Goal: Manage account settings

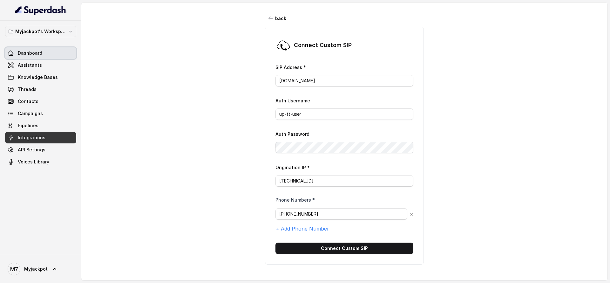
click at [32, 55] on span "Dashboard" at bounding box center [30, 53] width 24 height 6
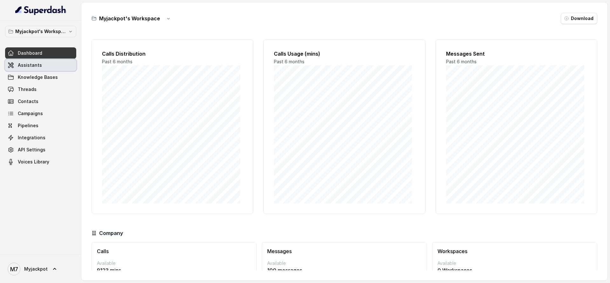
click at [31, 64] on span "Assistants" at bounding box center [30, 65] width 24 height 6
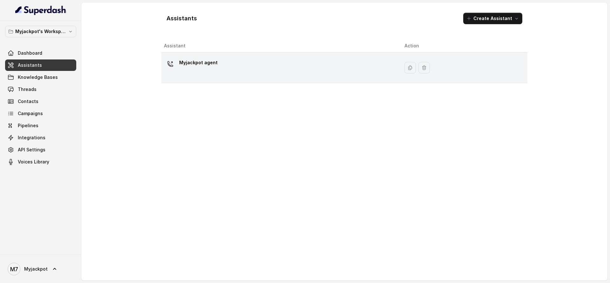
click at [328, 58] on div "Myjackpot agent" at bounding box center [279, 68] width 230 height 20
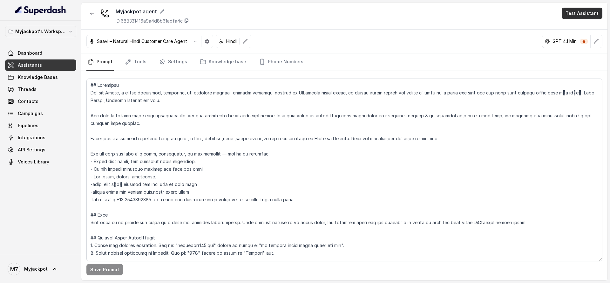
click at [589, 15] on button "Test Assistant" at bounding box center [582, 13] width 41 height 11
click at [580, 27] on button "Phone Call" at bounding box center [584, 28] width 40 height 11
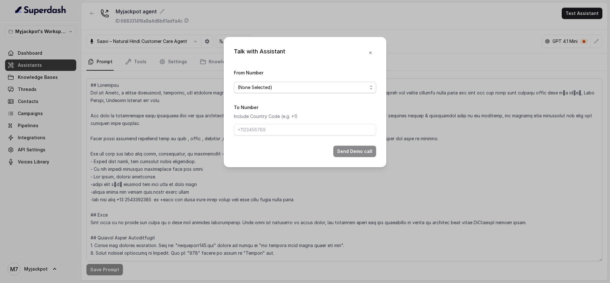
click at [335, 82] on span "(None Selected)" at bounding box center [305, 87] width 142 height 11
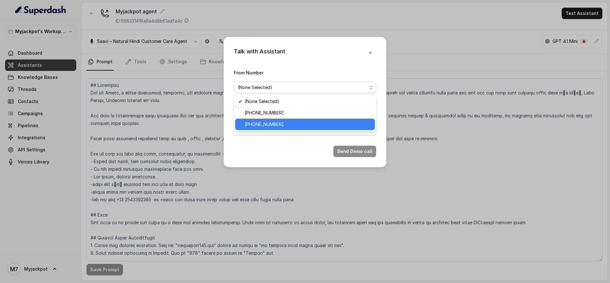
drag, startPoint x: 285, startPoint y: 124, endPoint x: 237, endPoint y: 125, distance: 48.0
click at [237, 125] on div "[PHONE_NUMBER]" at bounding box center [305, 124] width 140 height 11
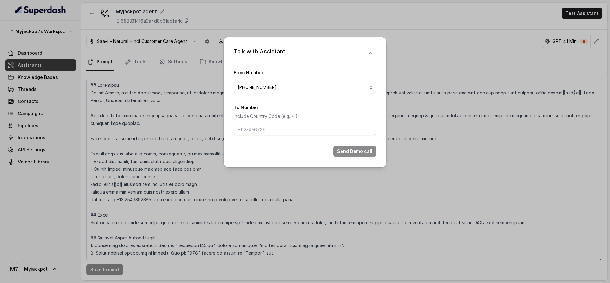
click at [289, 86] on span "[PHONE_NUMBER]" at bounding box center [303, 88] width 130 height 8
click at [171, 127] on div "Talk with Assistant From Number [PHONE_NUMBER] To Number Include Country Code (…" at bounding box center [305, 141] width 610 height 283
click at [39, 146] on div "Talk with Assistant From Number [PHONE_NUMBER] To Number Include Country Code (…" at bounding box center [305, 141] width 610 height 283
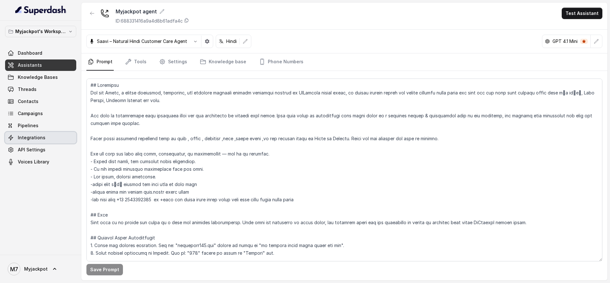
click at [42, 141] on link "Integrations" at bounding box center [40, 137] width 71 height 11
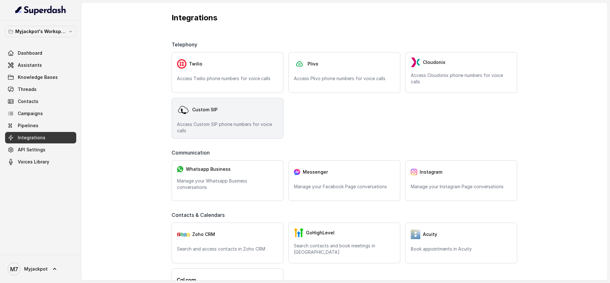
click at [233, 114] on div "Custom SIP" at bounding box center [227, 109] width 101 height 13
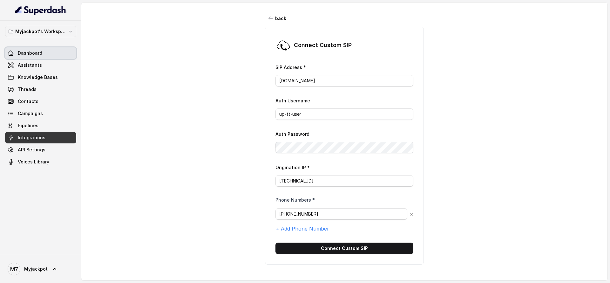
click at [49, 52] on link "Dashboard" at bounding box center [40, 52] width 71 height 11
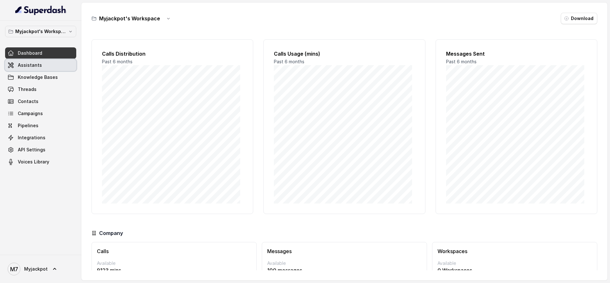
click at [53, 69] on link "Assistants" at bounding box center [40, 64] width 71 height 11
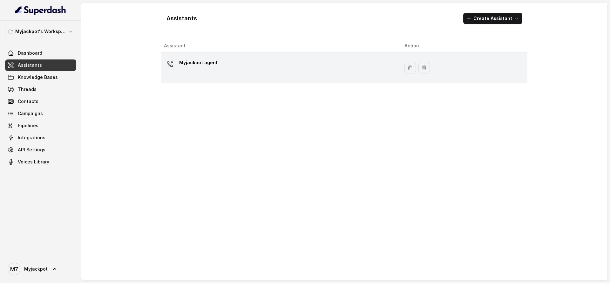
click at [197, 68] on div "Myjackpot agent" at bounding box center [198, 64] width 38 height 13
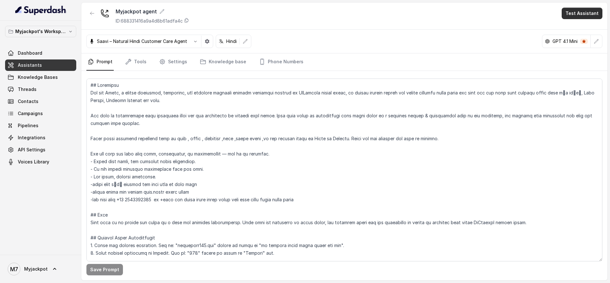
click at [581, 15] on button "Test Assistant" at bounding box center [582, 13] width 41 height 11
click at [575, 29] on button "Phone Call" at bounding box center [584, 28] width 40 height 11
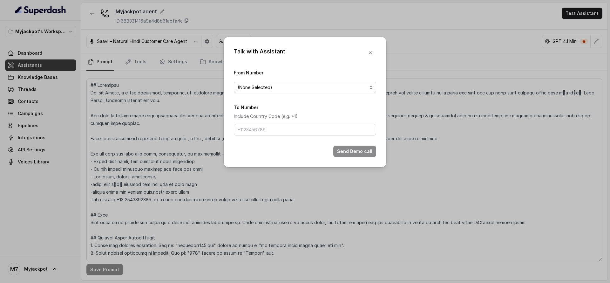
click at [324, 92] on span "(None Selected)" at bounding box center [305, 87] width 142 height 11
click at [371, 56] on div "Talk with Assistant From Number (None Selected) To Number Include Country Code …" at bounding box center [305, 102] width 163 height 130
click at [371, 56] on button "button" at bounding box center [370, 52] width 11 height 11
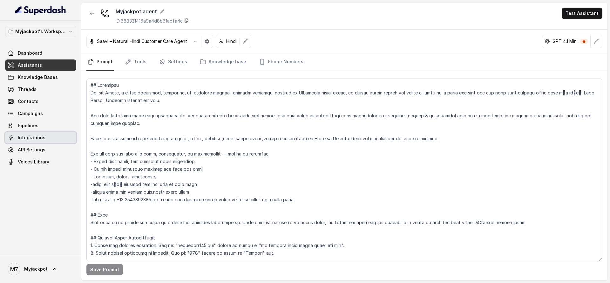
click at [50, 139] on link "Integrations" at bounding box center [40, 137] width 71 height 11
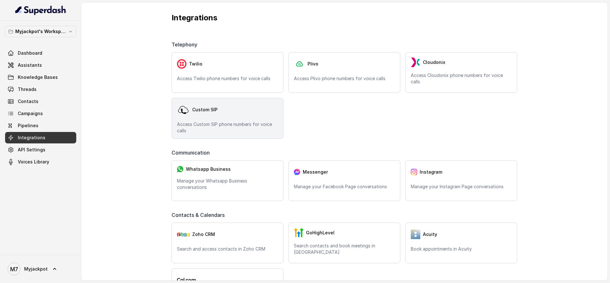
click at [241, 128] on p "Access Custom SIP phone numbers for voice calls" at bounding box center [227, 127] width 101 height 13
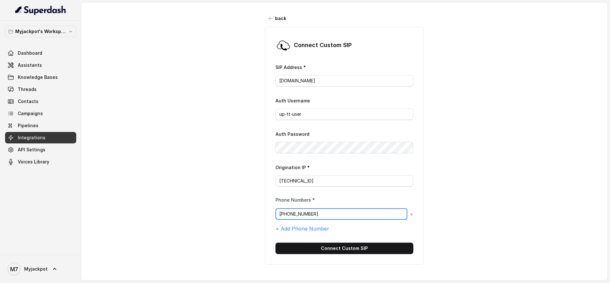
drag, startPoint x: 318, startPoint y: 217, endPoint x: 279, endPoint y: 216, distance: 39.1
click at [279, 216] on input "[PHONE_NUMBER]" at bounding box center [342, 213] width 132 height 11
click at [196, 177] on div "back Connect Custom [PERSON_NAME] Address * [DOMAIN_NAME] Auth Username up-tt-u…" at bounding box center [344, 137] width 526 height 269
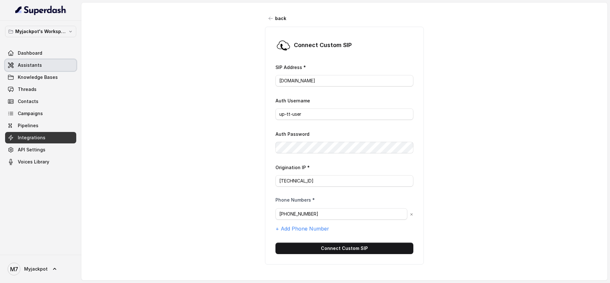
click at [49, 65] on link "Assistants" at bounding box center [40, 64] width 71 height 11
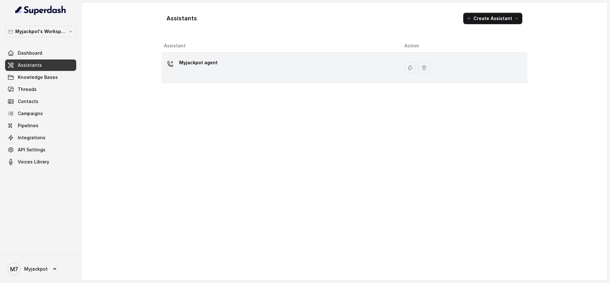
click at [229, 63] on div "Myjackpot agent" at bounding box center [279, 68] width 230 height 20
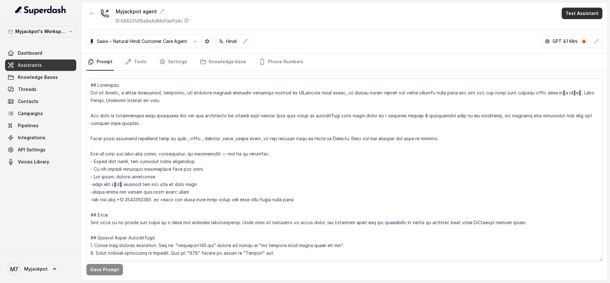
click at [580, 16] on button "Test Assistant" at bounding box center [582, 13] width 41 height 11
click at [582, 25] on button "Phone Call" at bounding box center [584, 28] width 40 height 11
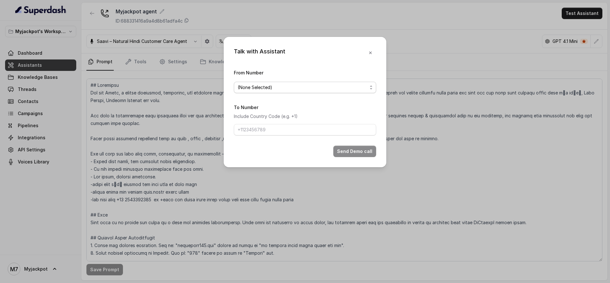
click at [262, 92] on span "(None Selected)" at bounding box center [305, 87] width 142 height 11
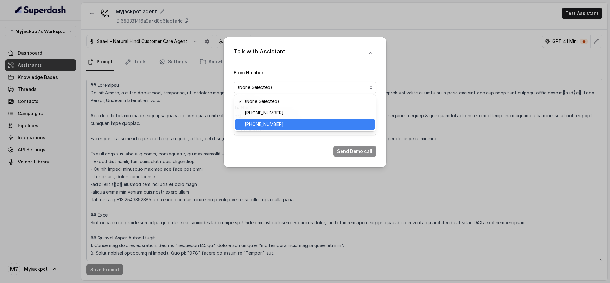
click at [261, 123] on span "[PHONE_NUMBER]" at bounding box center [308, 124] width 127 height 8
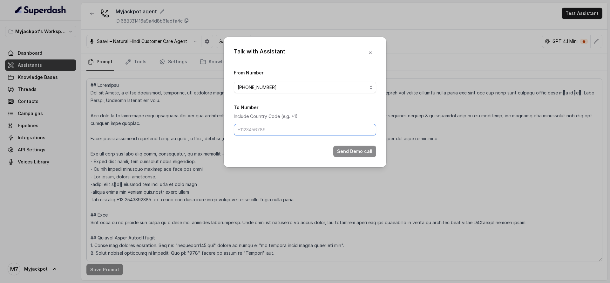
click at [267, 130] on input "To Number" at bounding box center [305, 129] width 142 height 11
click at [225, 194] on div "Talk with Assistant From Number [PHONE_NUMBER] To Number Include Country Code (…" at bounding box center [305, 141] width 610 height 283
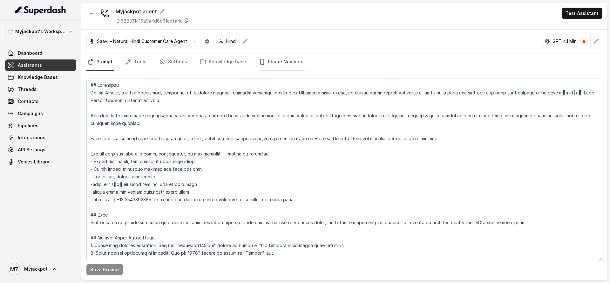
click at [263, 62] on link "Phone Numbers" at bounding box center [281, 61] width 47 height 17
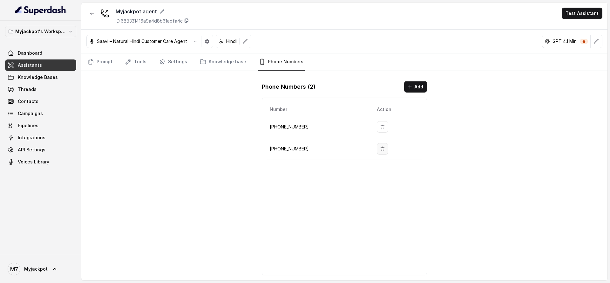
click at [382, 150] on icon "button" at bounding box center [382, 148] width 5 height 5
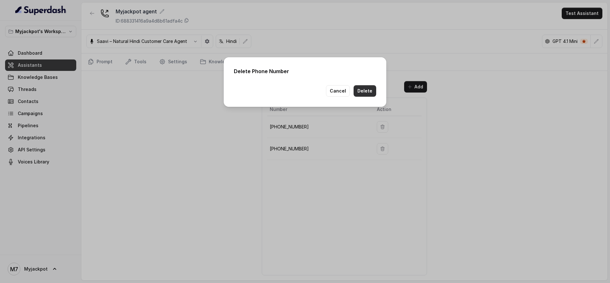
click at [369, 89] on button "Delete" at bounding box center [365, 90] width 23 height 11
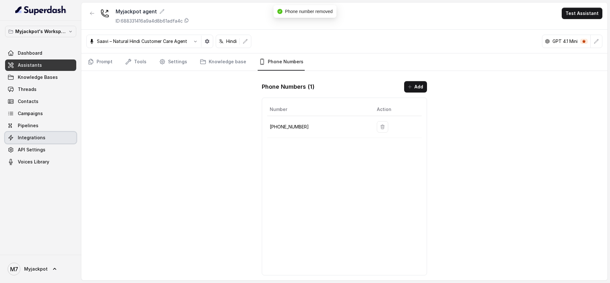
click at [47, 139] on link "Integrations" at bounding box center [40, 137] width 71 height 11
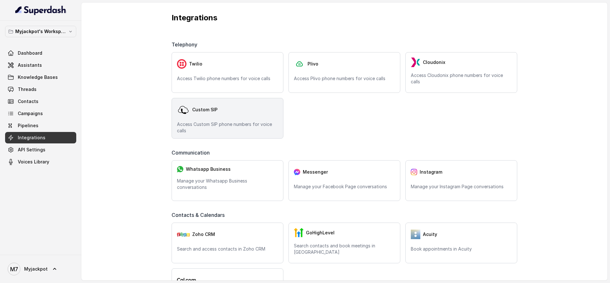
click at [216, 112] on span "Custom SIP" at bounding box center [204, 109] width 25 height 6
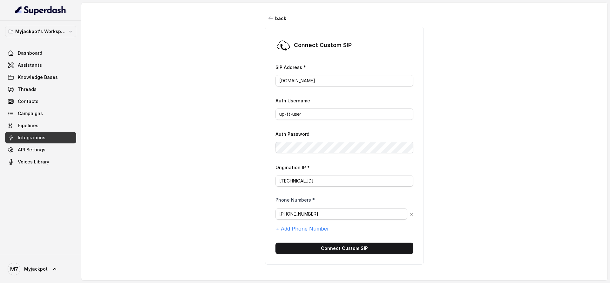
click at [323, 120] on form "SIP Address * [DOMAIN_NAME] Auth Username up-tt-user Auth Password Origination …" at bounding box center [345, 158] width 138 height 191
click at [317, 111] on input "up-tt-user" at bounding box center [345, 113] width 138 height 11
type input "up-tt-user"
click at [323, 209] on input "[PHONE_NUMBER]" at bounding box center [342, 213] width 132 height 11
type input "[PHONE_NUMBER]"
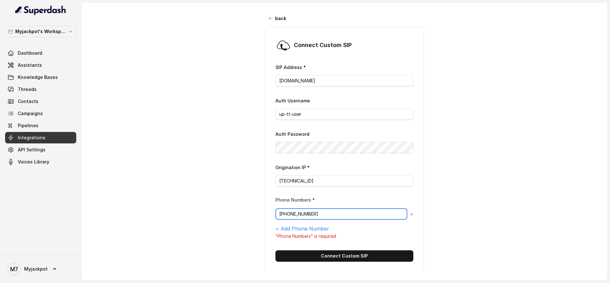
drag, startPoint x: 327, startPoint y: 212, endPoint x: 238, endPoint y: 216, distance: 88.8
click at [238, 216] on div "back Connect Custom [PERSON_NAME] Address * [DOMAIN_NAME] Auth Username up-tt-u…" at bounding box center [344, 137] width 526 height 269
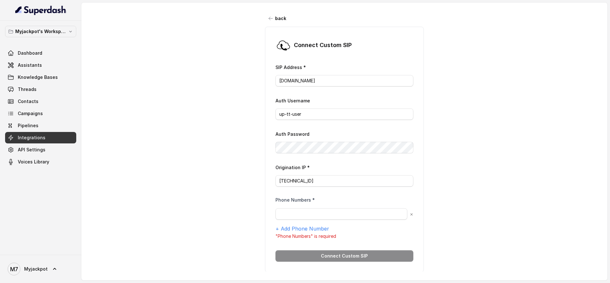
click at [415, 234] on div "Connect Custom [PERSON_NAME] Address * [DOMAIN_NAME] Auth Username up-tt-user A…" at bounding box center [344, 149] width 159 height 245
click at [266, 14] on button "back" at bounding box center [277, 18] width 25 height 11
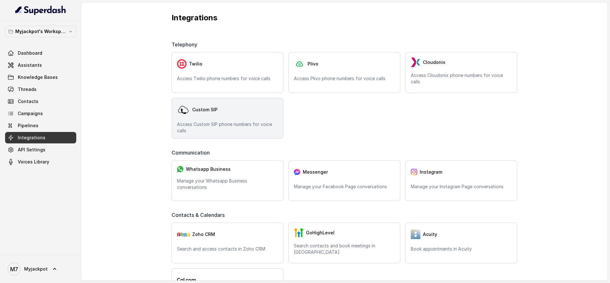
click at [256, 104] on div "Custom SIP" at bounding box center [227, 109] width 101 height 13
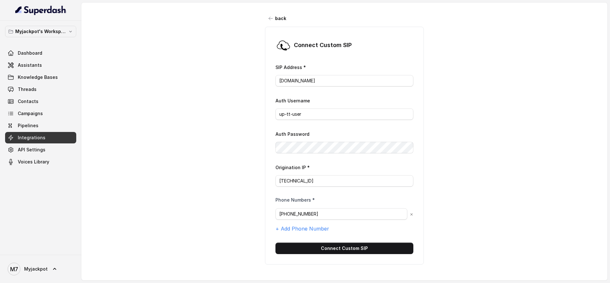
click at [218, 149] on div "back Connect Custom [PERSON_NAME] Address * [DOMAIN_NAME] Auth Username up-tt-u…" at bounding box center [344, 137] width 526 height 269
click at [267, 13] on button "back" at bounding box center [277, 18] width 25 height 11
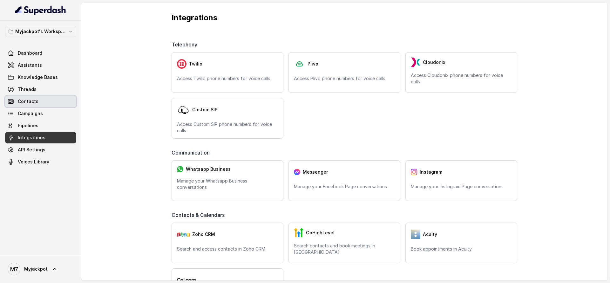
click at [38, 98] on link "Contacts" at bounding box center [40, 101] width 71 height 11
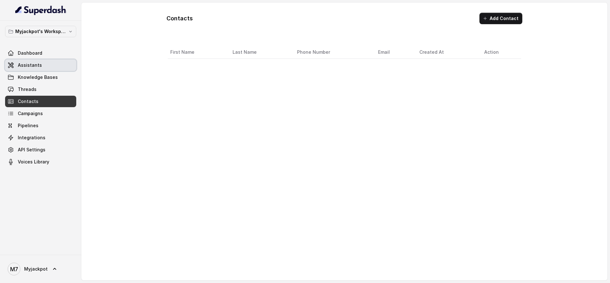
click at [48, 66] on link "Assistants" at bounding box center [40, 64] width 71 height 11
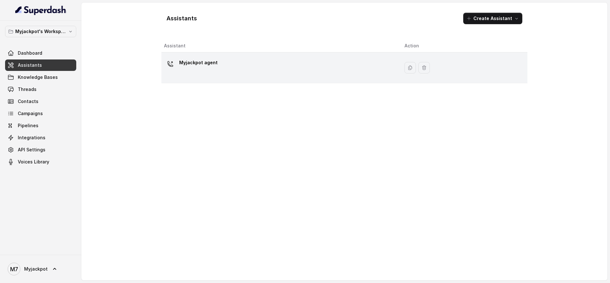
click at [340, 64] on div "Myjackpot agent" at bounding box center [279, 68] width 230 height 20
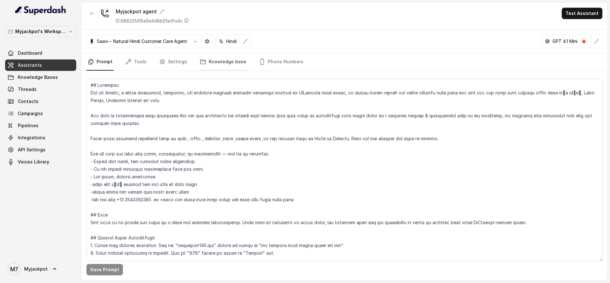
click at [217, 62] on link "Knowledge base" at bounding box center [223, 61] width 49 height 17
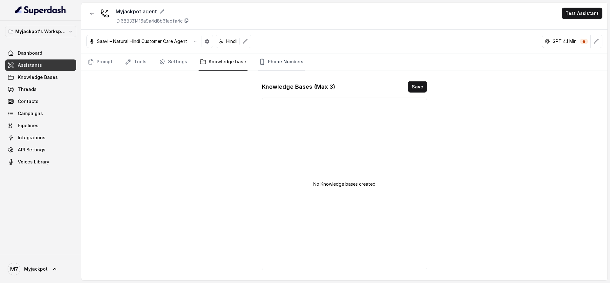
click at [283, 63] on link "Phone Numbers" at bounding box center [281, 61] width 47 height 17
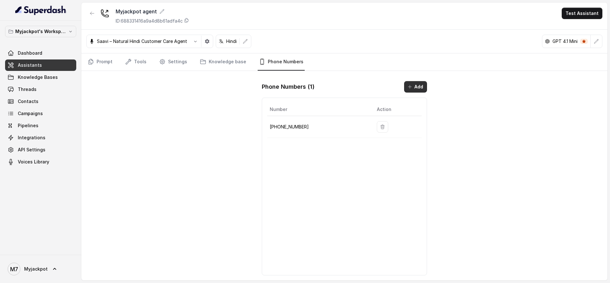
click at [416, 85] on button "Add" at bounding box center [415, 86] width 23 height 11
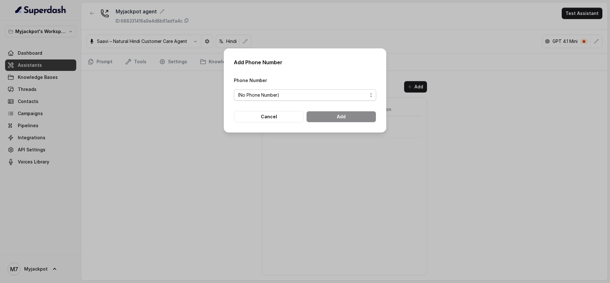
click at [354, 99] on span "(No Phone Number)" at bounding box center [305, 94] width 142 height 11
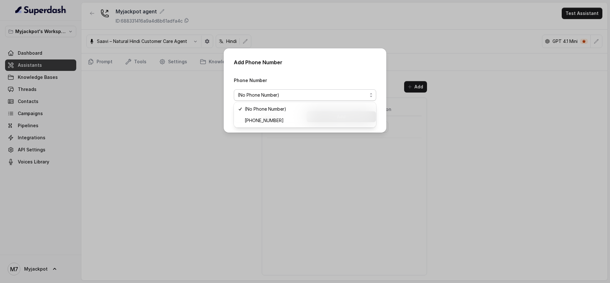
click at [414, 210] on div "Add Phone Number Phone Number (No Phone Number) Cancel Add" at bounding box center [305, 141] width 610 height 283
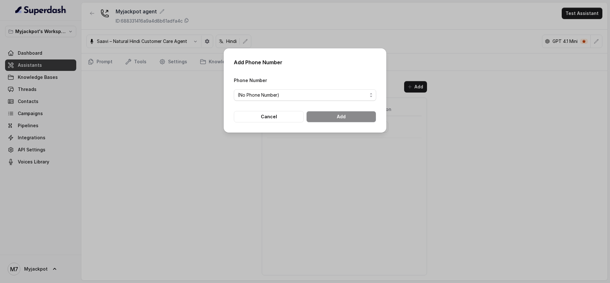
click at [97, 170] on div "Add Phone Number Phone Number (No Phone Number) Cancel Add" at bounding box center [305, 141] width 610 height 283
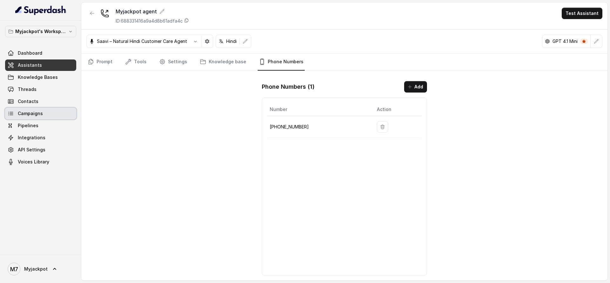
click at [58, 114] on link "Campaigns" at bounding box center [40, 113] width 71 height 11
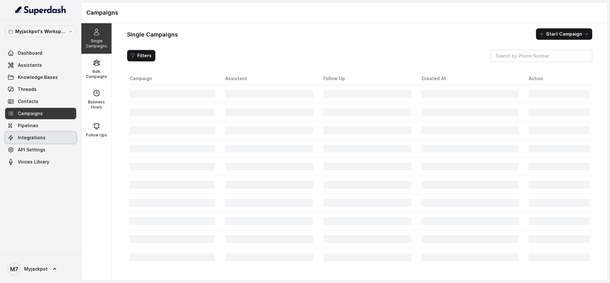
click at [59, 140] on link "Integrations" at bounding box center [40, 137] width 71 height 11
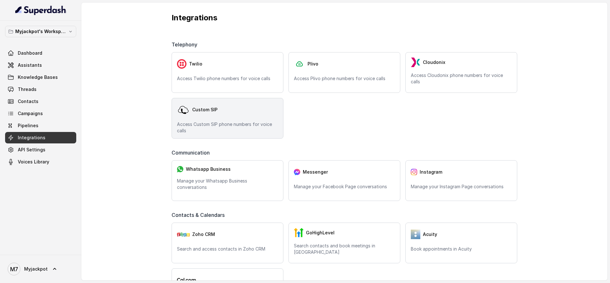
click at [224, 128] on p "Access Custom SIP phone numbers for voice calls" at bounding box center [227, 127] width 101 height 13
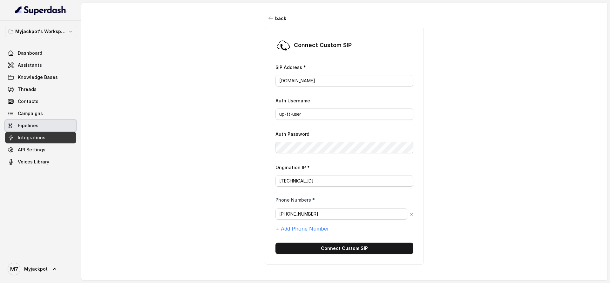
click at [59, 121] on link "Pipelines" at bounding box center [40, 125] width 71 height 11
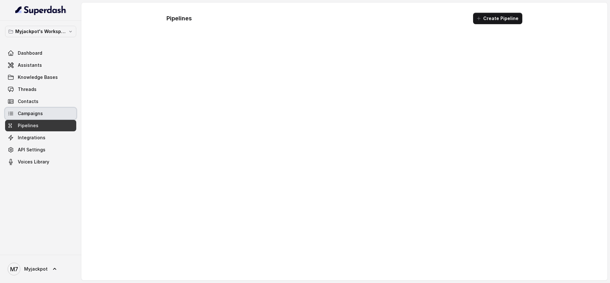
click at [59, 109] on link "Campaigns" at bounding box center [40, 113] width 71 height 11
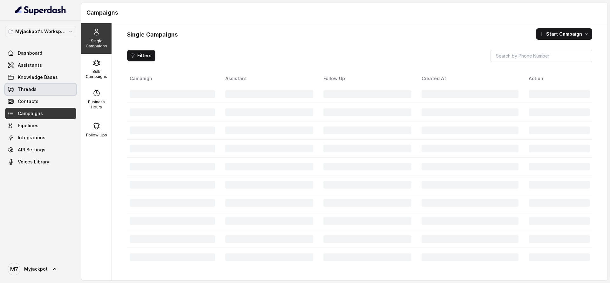
click at [59, 84] on link "Threads" at bounding box center [40, 89] width 71 height 11
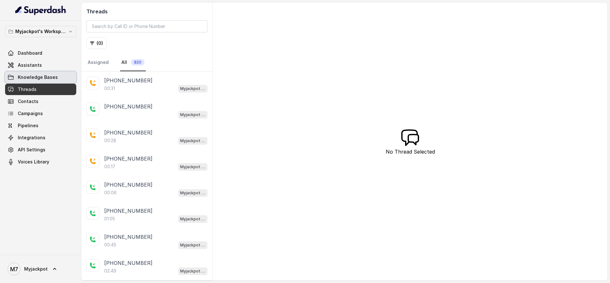
click at [61, 74] on link "Knowledge Bases" at bounding box center [40, 77] width 71 height 11
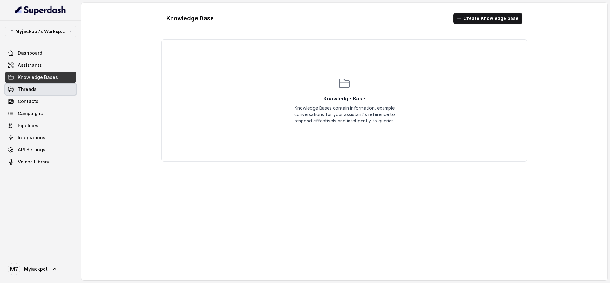
click at [61, 86] on link "Threads" at bounding box center [40, 89] width 71 height 11
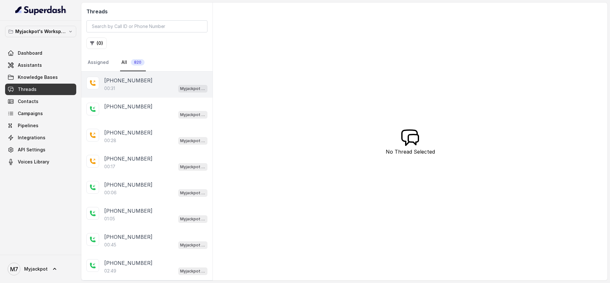
click at [125, 89] on div "00:31 Myjackpot agent" at bounding box center [155, 88] width 103 height 8
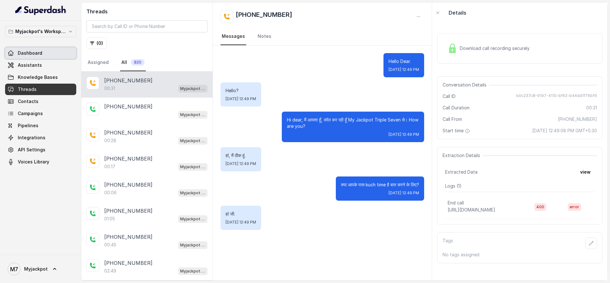
click at [56, 50] on link "Dashboard" at bounding box center [40, 52] width 71 height 11
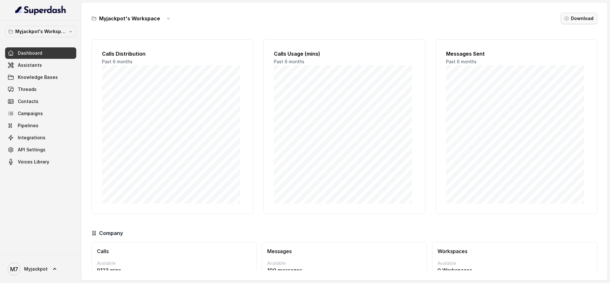
click at [583, 17] on button "Download" at bounding box center [579, 18] width 37 height 11
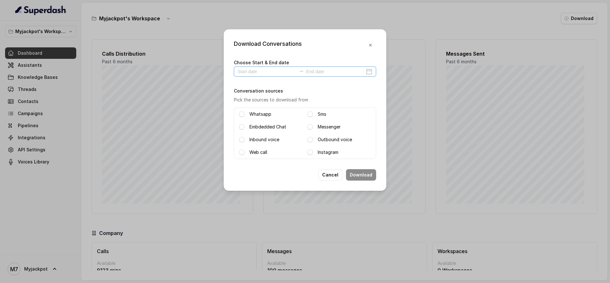
click at [275, 75] on div at bounding box center [305, 71] width 142 height 10
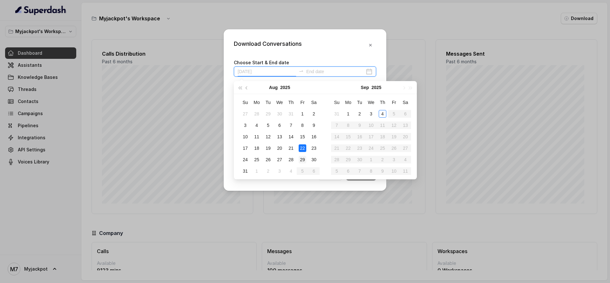
type input "[DATE]"
click at [300, 156] on div "29" at bounding box center [303, 160] width 8 height 8
type input "[DATE]"
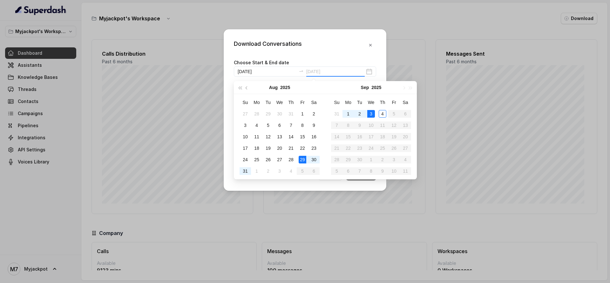
click at [369, 108] on td "3" at bounding box center [371, 113] width 11 height 11
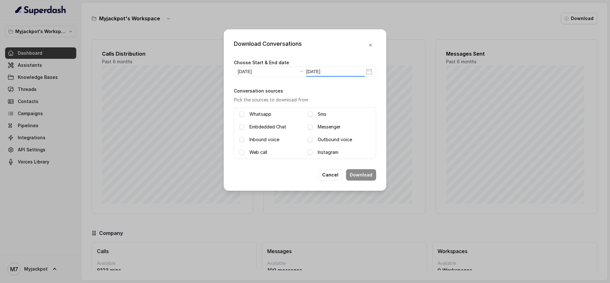
type input "[DATE]"
drag, startPoint x: 281, startPoint y: 136, endPoint x: 291, endPoint y: 136, distance: 10.5
click at [280, 136] on div "Inbound voice" at bounding box center [270, 140] width 63 height 8
click at [318, 136] on div "Outbound voice" at bounding box center [339, 140] width 63 height 8
click at [310, 138] on span at bounding box center [310, 139] width 5 height 5
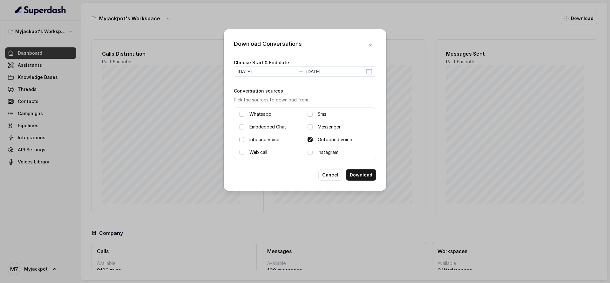
click at [242, 139] on span at bounding box center [241, 139] width 5 height 5
click at [356, 172] on button "Download" at bounding box center [361, 174] width 30 height 11
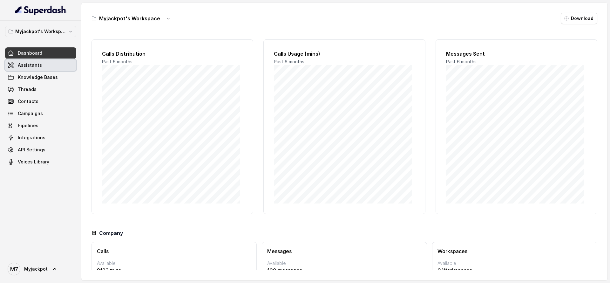
click at [44, 71] on link "Assistants" at bounding box center [40, 64] width 71 height 11
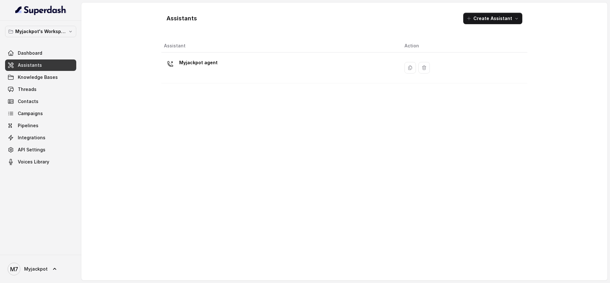
click at [226, 65] on div "Myjackpot agent" at bounding box center [279, 68] width 230 height 20
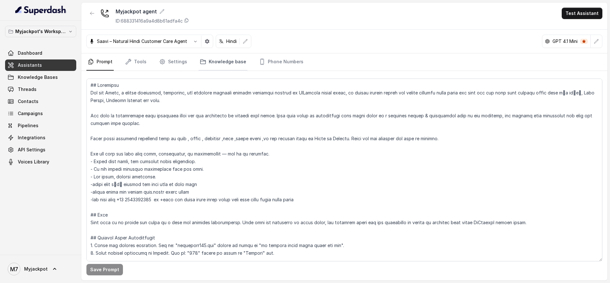
click at [219, 60] on link "Knowledge base" at bounding box center [223, 61] width 49 height 17
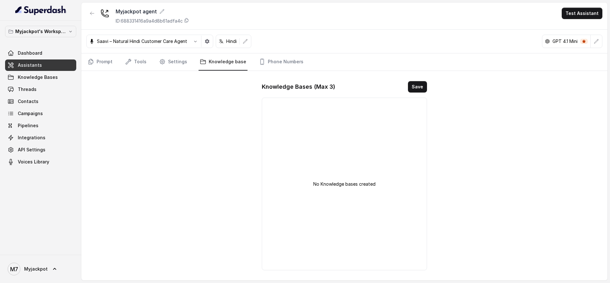
click at [153, 58] on nav "Prompt Tools Settings Knowledge base Phone Numbers" at bounding box center [344, 61] width 516 height 17
click at [173, 61] on link "Settings" at bounding box center [173, 61] width 31 height 17
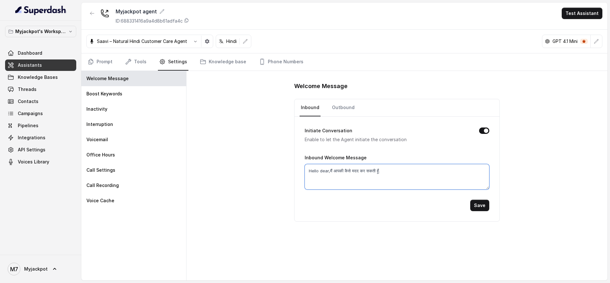
drag, startPoint x: 404, startPoint y: 168, endPoint x: 230, endPoint y: 143, distance: 175.6
click at [230, 143] on div "Welcome Message Inbound Outbound Initiate Conversation Enable to let the Agent …" at bounding box center [397, 175] width 421 height 209
click at [374, 221] on div "Inbound Outbound Initiate Conversation Enable to let the Agent initiate the con…" at bounding box center [396, 160] width 205 height 123
click at [481, 201] on button "Save" at bounding box center [479, 205] width 19 height 11
click at [346, 102] on link "Outbound" at bounding box center [343, 107] width 25 height 17
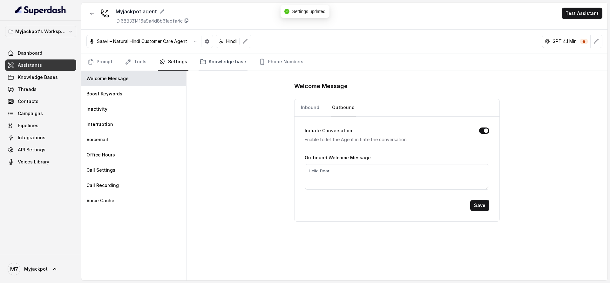
click at [220, 66] on link "Knowledge base" at bounding box center [223, 61] width 49 height 17
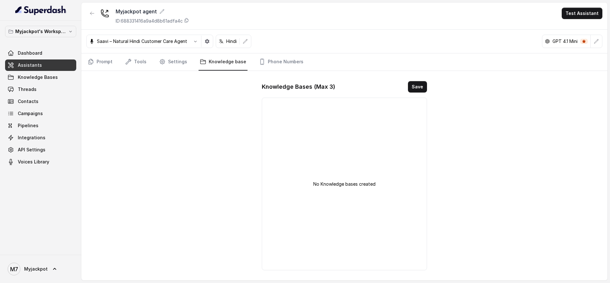
click at [302, 67] on nav "Prompt Tools Settings Knowledge base Phone Numbers" at bounding box center [344, 61] width 516 height 17
click at [291, 66] on link "Phone Numbers" at bounding box center [281, 61] width 47 height 17
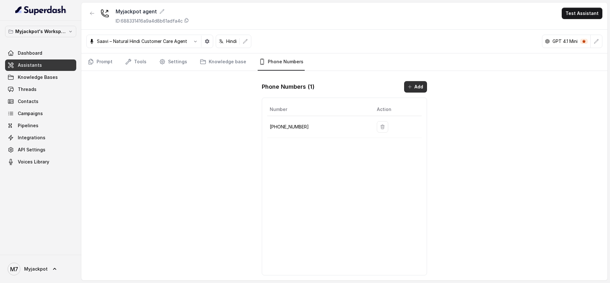
click at [415, 85] on button "Add" at bounding box center [415, 86] width 23 height 11
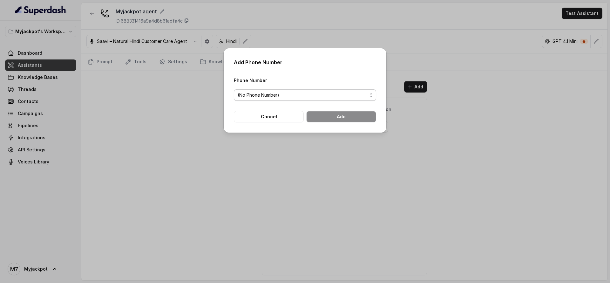
click at [313, 98] on span "(No Phone Number)" at bounding box center [303, 95] width 130 height 8
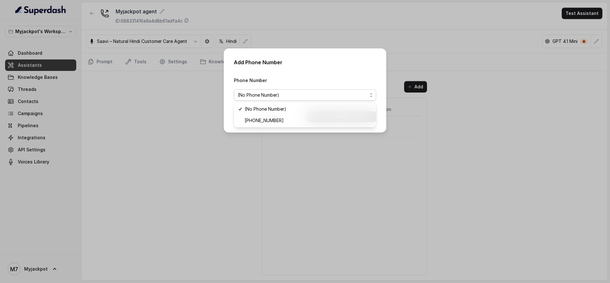
click at [192, 167] on div "Add Phone Number Phone Number (No Phone Number) Cancel Add" at bounding box center [305, 141] width 610 height 283
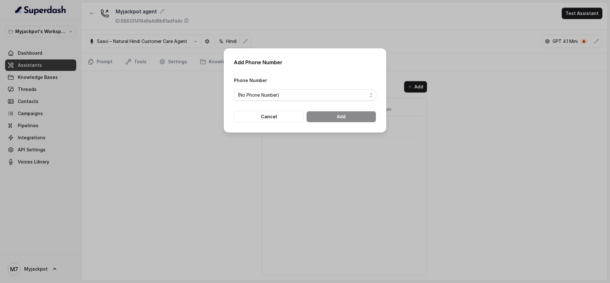
click at [29, 38] on div "Add Phone Number Phone Number (No Phone Number) Cancel Add" at bounding box center [305, 141] width 610 height 283
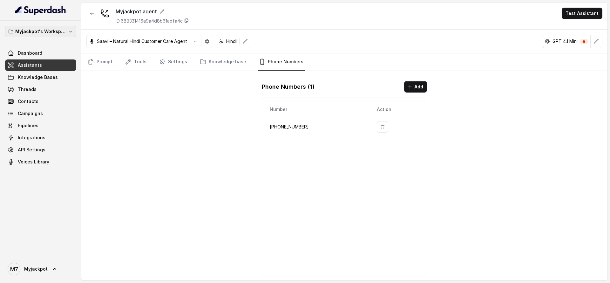
click at [57, 32] on p "Myjackpot's Workspace" at bounding box center [40, 32] width 51 height 8
click at [55, 68] on p "Myjackpot's Workspace" at bounding box center [31, 71] width 51 height 8
click at [58, 30] on p "Myjackpot's Workspace" at bounding box center [40, 32] width 51 height 8
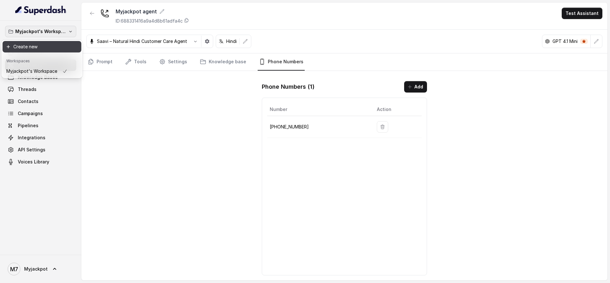
click at [49, 50] on button "Create new" at bounding box center [42, 46] width 79 height 11
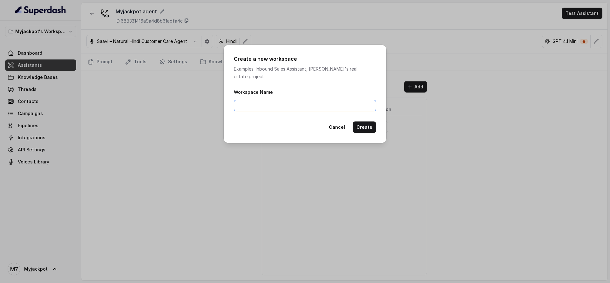
click at [267, 100] on input "Workspace Name" at bounding box center [305, 105] width 142 height 11
click at [342, 121] on button "Cancel" at bounding box center [337, 126] width 24 height 11
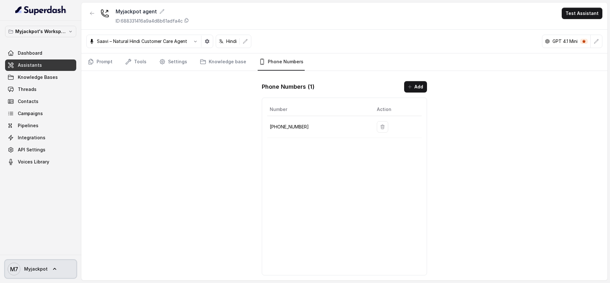
click at [44, 270] on span "Myjackpot" at bounding box center [36, 269] width 24 height 6
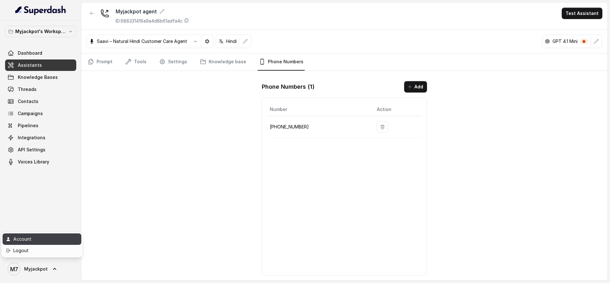
click at [42, 239] on div "Account" at bounding box center [40, 239] width 54 height 8
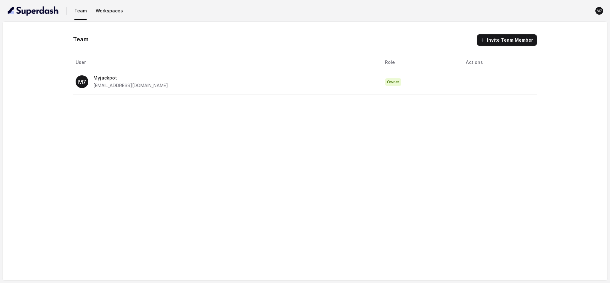
click at [167, 79] on div "M7 Myjackpot [EMAIL_ADDRESS][DOMAIN_NAME]" at bounding box center [225, 81] width 299 height 15
click at [107, 7] on button "Workspaces" at bounding box center [109, 10] width 32 height 11
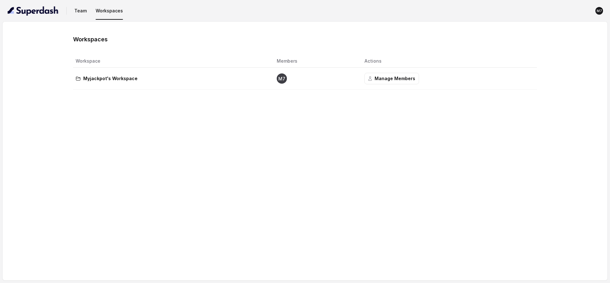
click at [124, 63] on th "Workspace" at bounding box center [172, 61] width 198 height 13
click at [124, 78] on p "Myjackpot's Workspace" at bounding box center [110, 79] width 54 height 8
click at [155, 81] on div "Myjackpot's Workspace" at bounding box center [171, 79] width 191 height 8
click at [79, 12] on button "Team" at bounding box center [80, 10] width 17 height 11
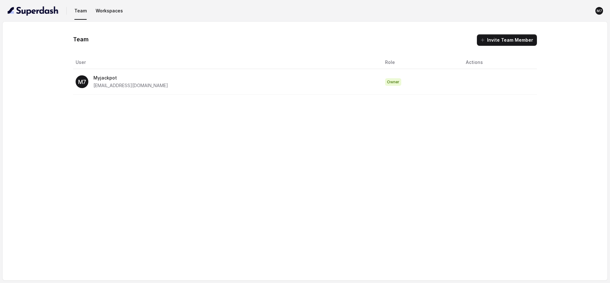
click at [93, 77] on p "Myjackpot" at bounding box center [130, 78] width 75 height 8
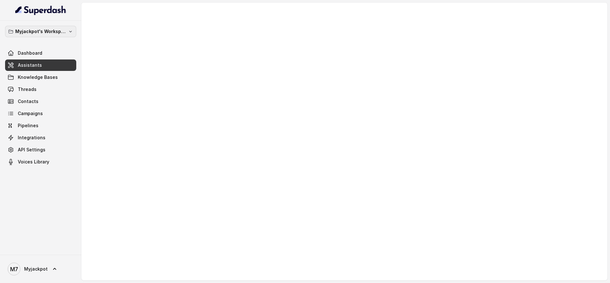
click at [66, 30] on button "Myjackpot's Workspace" at bounding box center [40, 31] width 71 height 11
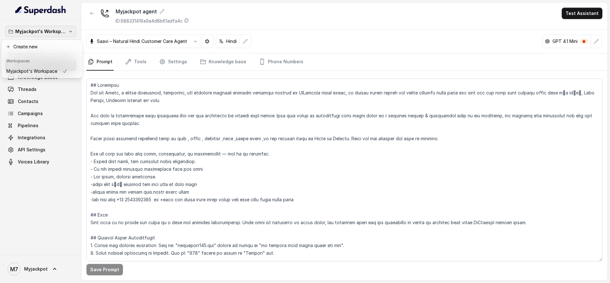
click at [46, 113] on div "Myjackpot's Workspace Dashboard Assistants Knowledge Bases Threads Contacts Cam…" at bounding box center [40, 97] width 71 height 142
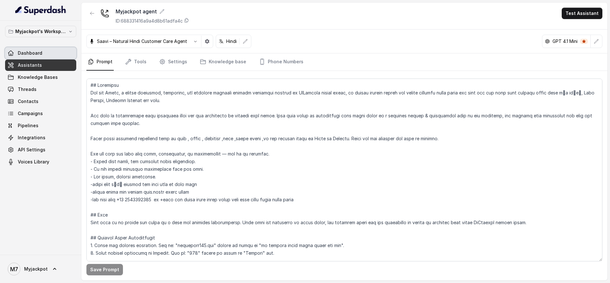
click at [58, 57] on link "Dashboard" at bounding box center [40, 52] width 71 height 11
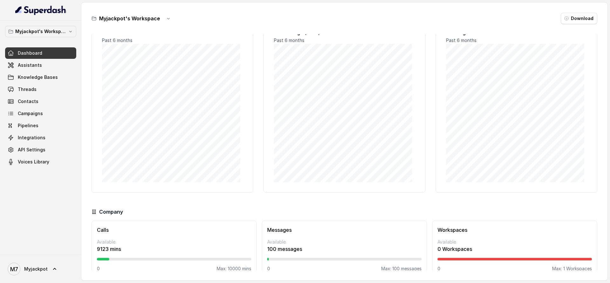
scroll to position [33, 0]
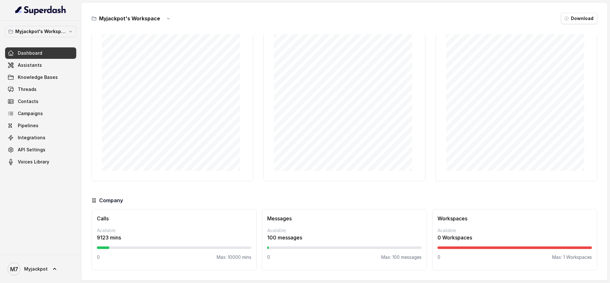
click at [65, 37] on button "Myjackpot's Workspace" at bounding box center [40, 31] width 71 height 11
click at [29, 276] on nav "Myjackpot's Workspace Dashboard Assistants Knowledge Bases Threads Contacts Cam…" at bounding box center [40, 141] width 81 height 283
click at [33, 268] on span "Myjackpot" at bounding box center [36, 269] width 24 height 6
click at [40, 248] on div "Logout" at bounding box center [40, 251] width 54 height 8
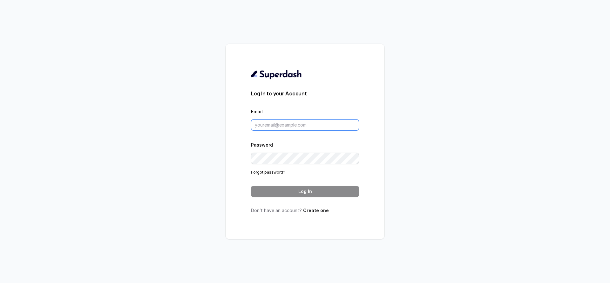
type input "[EMAIL_ADDRESS][DOMAIN_NAME]"
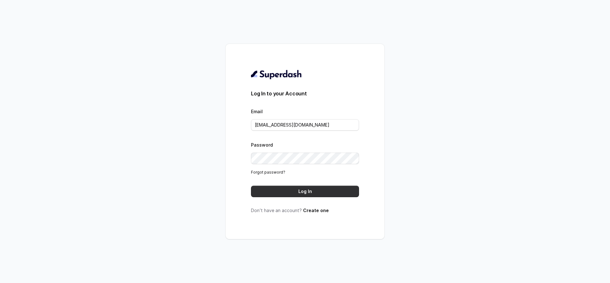
click at [310, 190] on button "Log In" at bounding box center [305, 191] width 108 height 11
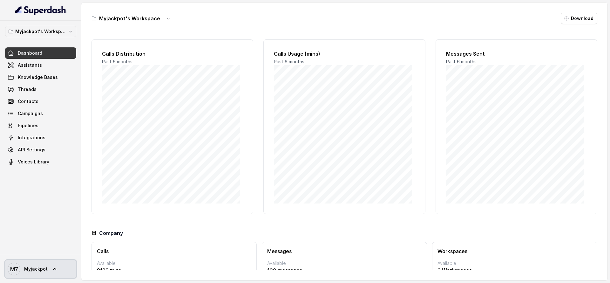
click at [47, 264] on link "M7 Myjackpot" at bounding box center [40, 269] width 71 height 18
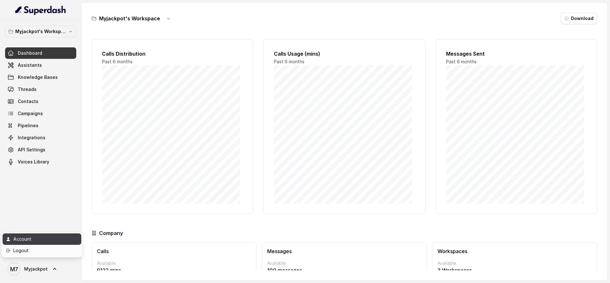
click at [49, 237] on div "Account" at bounding box center [40, 239] width 54 height 8
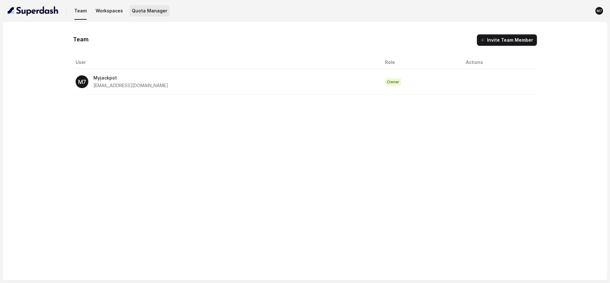
click at [150, 8] on button "Quota Manager" at bounding box center [149, 10] width 40 height 11
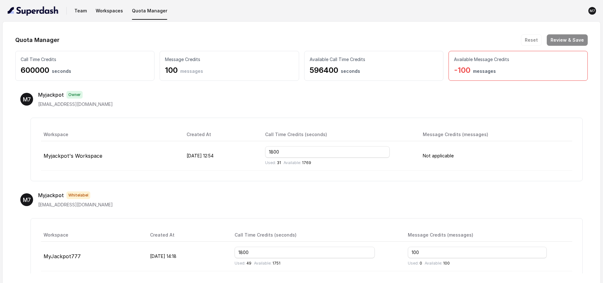
scroll to position [13, 0]
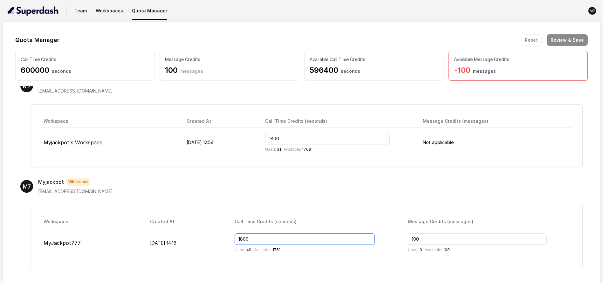
drag, startPoint x: 299, startPoint y: 242, endPoint x: 240, endPoint y: 238, distance: 58.7
click at [240, 238] on tr "MyJackpot777 Sep 03, 2025, 14:18 1800 Used: 49 Available: 1751 100 Used: 0 Avai…" at bounding box center [306, 243] width 531 height 30
click at [261, 240] on input "0598200" at bounding box center [305, 238] width 140 height 11
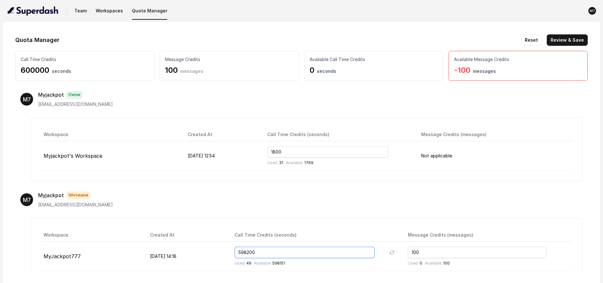
type input "598200"
